Goal: Information Seeking & Learning: Learn about a topic

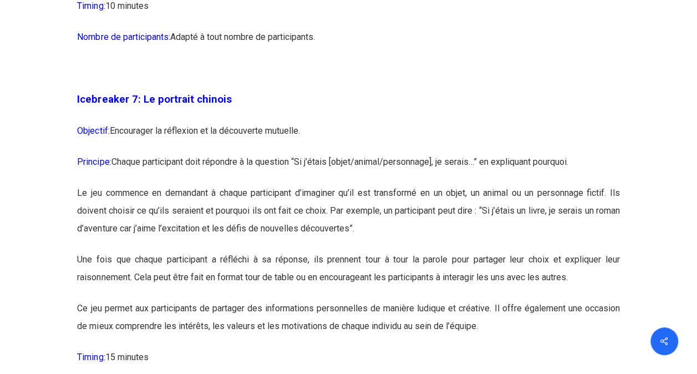
scroll to position [2772, 0]
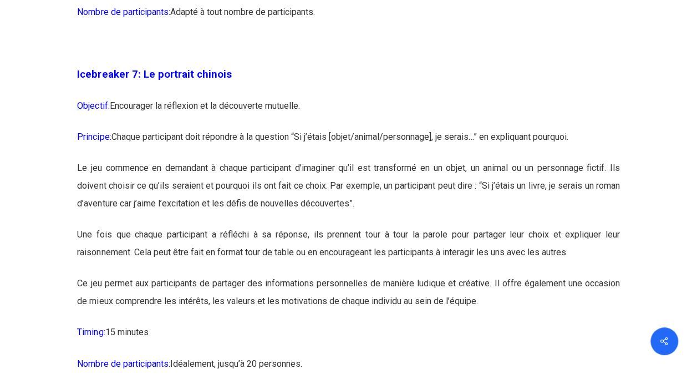
click at [293, 128] on p "Objectif: Encourager la réflexion et la découverte mutuelle." at bounding box center [348, 112] width 542 height 31
click at [190, 159] on p "Principe: Chaque participant doit répondre à la question “Si j’étais [objet/ani…" at bounding box center [348, 143] width 542 height 31
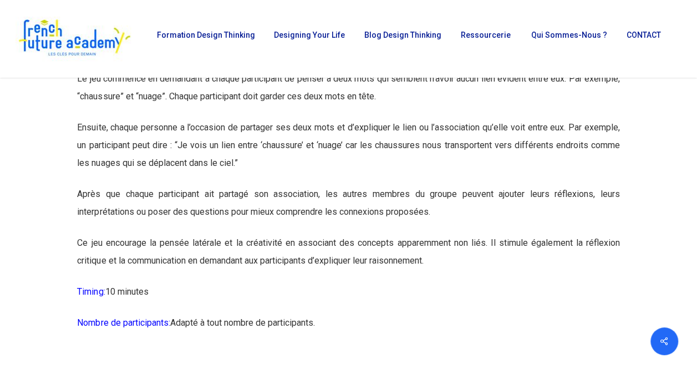
scroll to position [3991, 0]
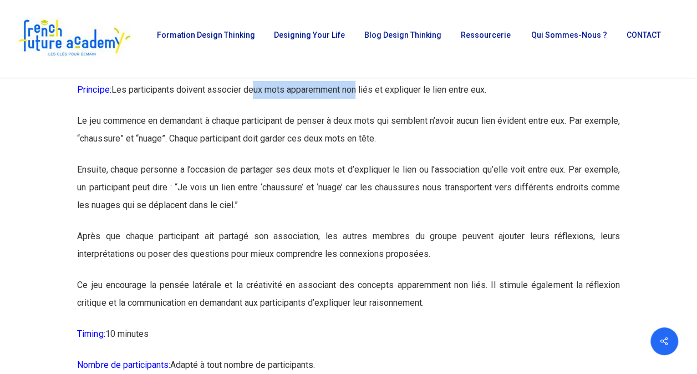
drag, startPoint x: 268, startPoint y: 128, endPoint x: 335, endPoint y: 130, distance: 67.1
click at [357, 112] on p "Principe: Les participants doivent associer deux mots apparemment non liés et e…" at bounding box center [348, 96] width 542 height 31
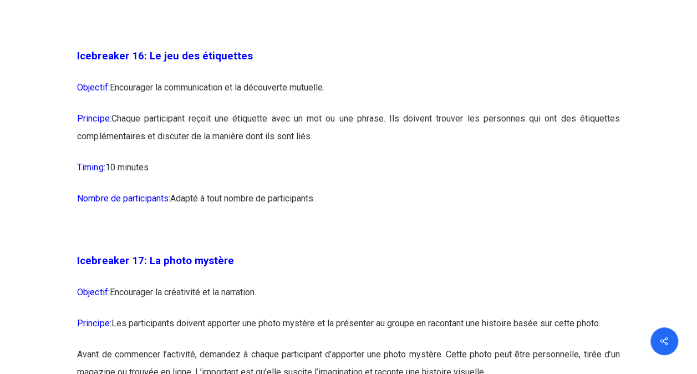
scroll to position [6043, 0]
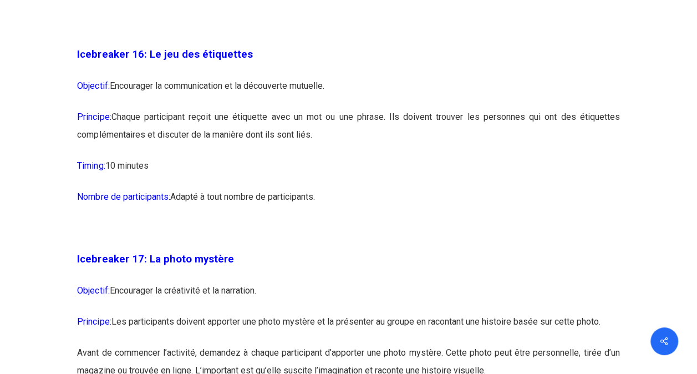
click at [292, 108] on p "Objectif: Encourager la communication et la découverte mutuelle." at bounding box center [348, 92] width 542 height 31
drag, startPoint x: 292, startPoint y: 123, endPoint x: 345, endPoint y: 145, distance: 57.7
click at [345, 108] on p "Objectif: Encourager la communication et la découverte mutuelle." at bounding box center [348, 92] width 542 height 31
click at [333, 157] on p "Principe: Chaque participant reçoit une étiquette avec un mot ou une phrase. Il…" at bounding box center [348, 132] width 542 height 49
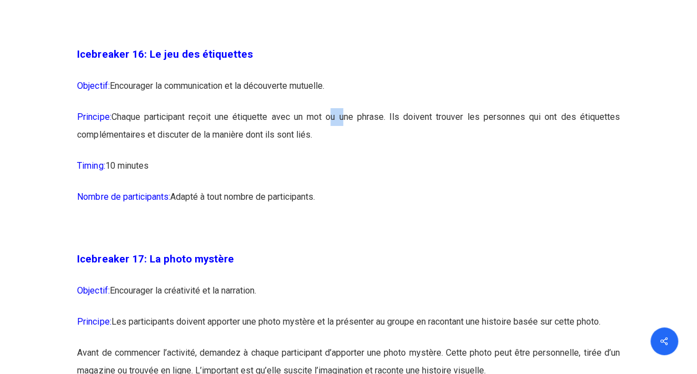
click at [333, 157] on p "Principe: Chaque participant reçoit une étiquette avec un mot ou une phrase. Il…" at bounding box center [348, 132] width 542 height 49
drag, startPoint x: 333, startPoint y: 157, endPoint x: 430, endPoint y: 171, distance: 97.4
click at [430, 157] on p "Principe: Chaque participant reçoit une étiquette avec un mot ou une phrase. Il…" at bounding box center [348, 132] width 542 height 49
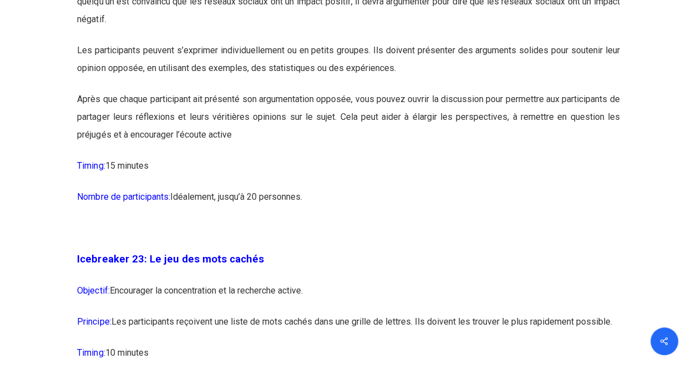
scroll to position [8593, 0]
